Goal: Navigation & Orientation: Find specific page/section

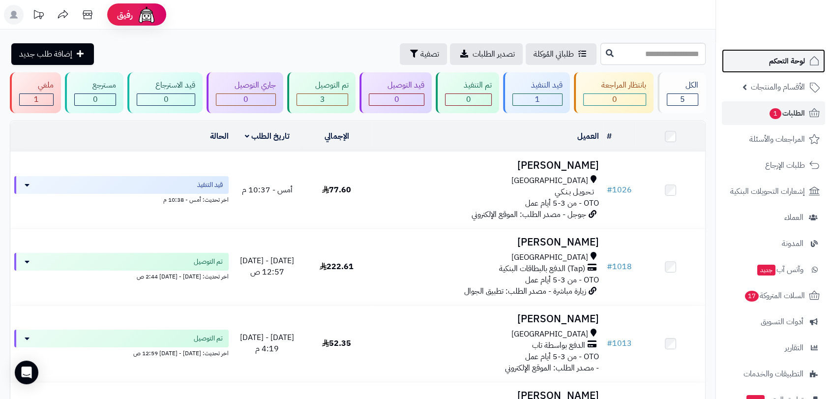
click at [786, 52] on link "لوحة التحكم" at bounding box center [773, 61] width 103 height 24
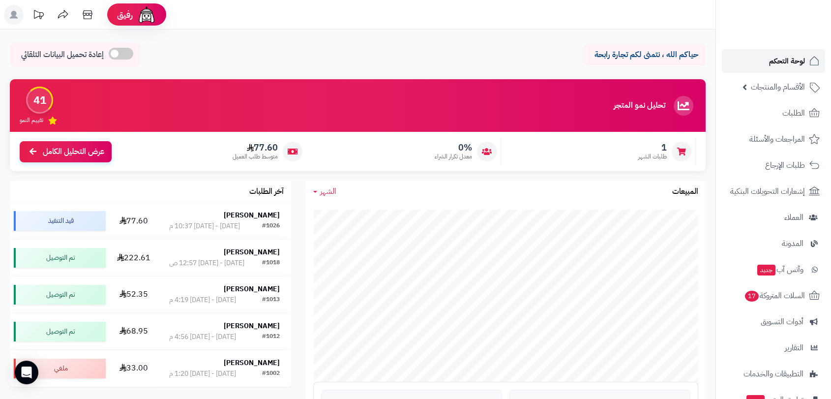
click at [794, 65] on span "لوحة التحكم" at bounding box center [787, 61] width 36 height 14
